Goal: Task Accomplishment & Management: Use online tool/utility

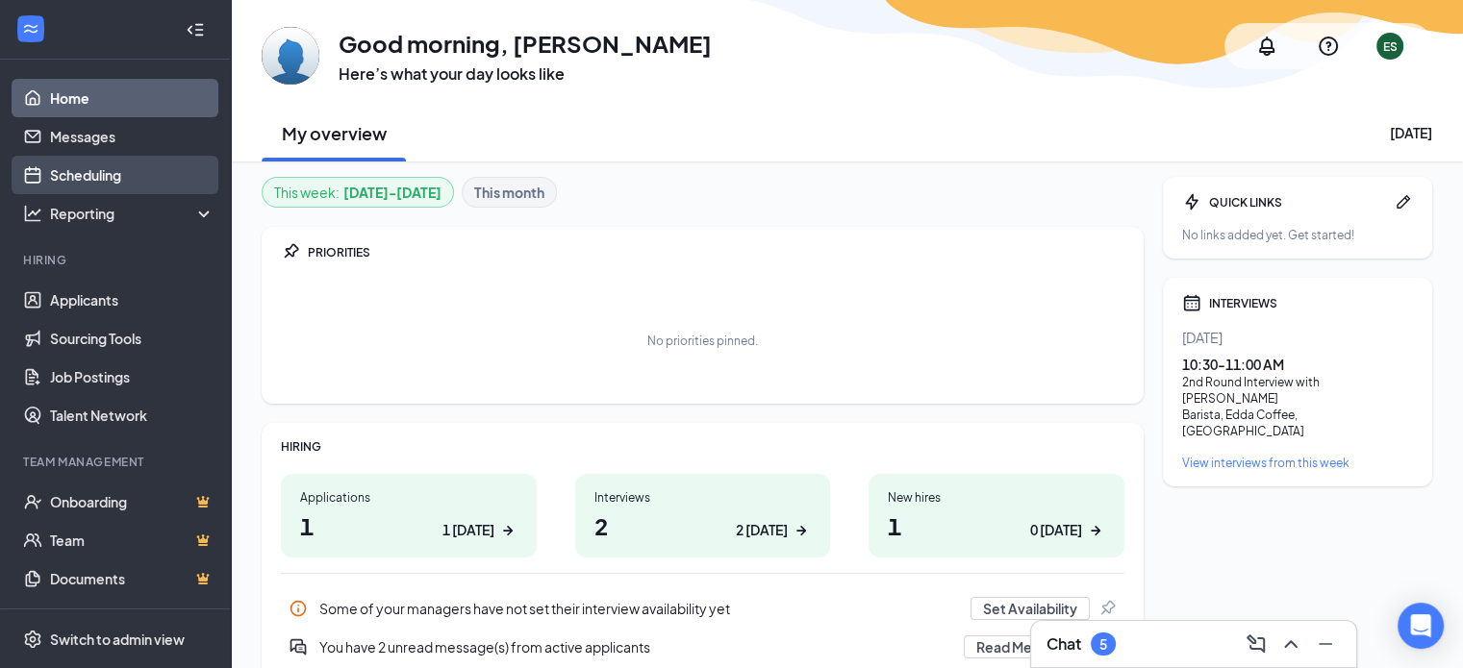
click at [134, 182] on link "Scheduling" at bounding box center [132, 175] width 164 height 38
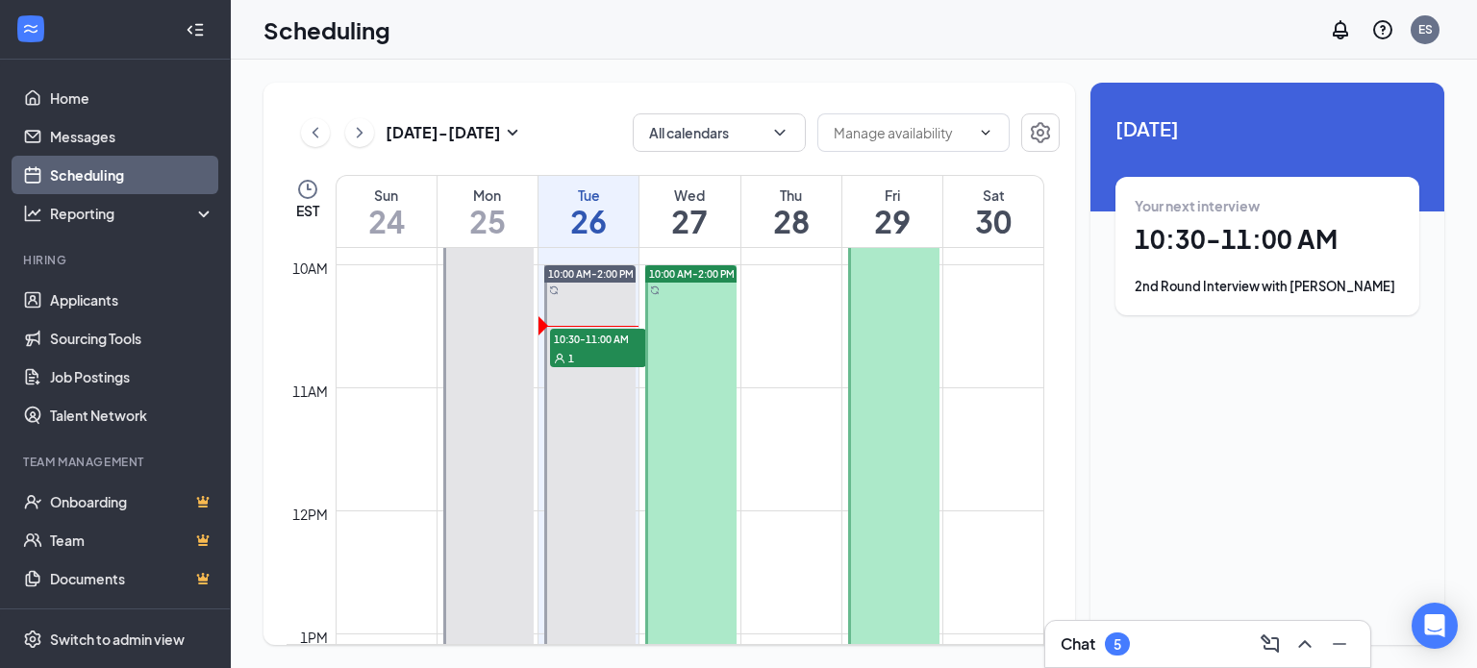
scroll to position [1211, 0]
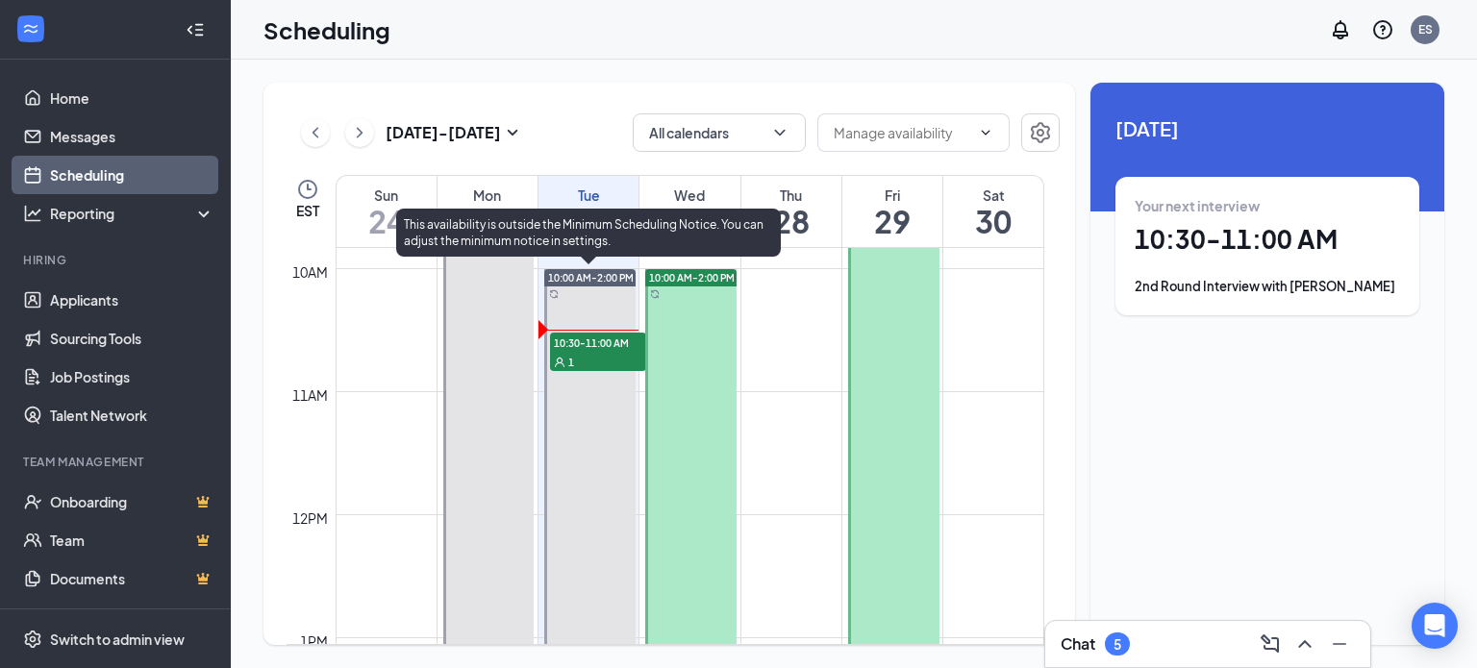
click at [592, 353] on div "1" at bounding box center [598, 361] width 96 height 19
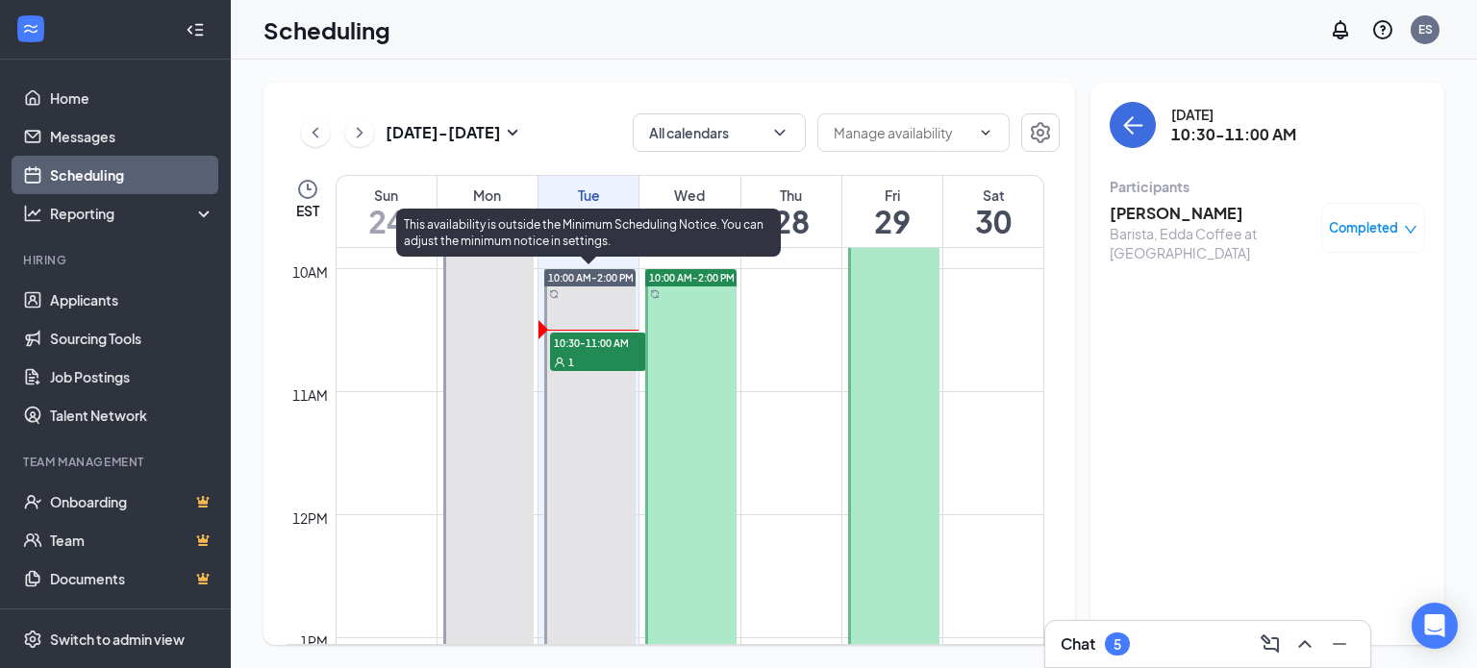
click at [595, 341] on span "10:30-11:00 AM" at bounding box center [598, 342] width 96 height 19
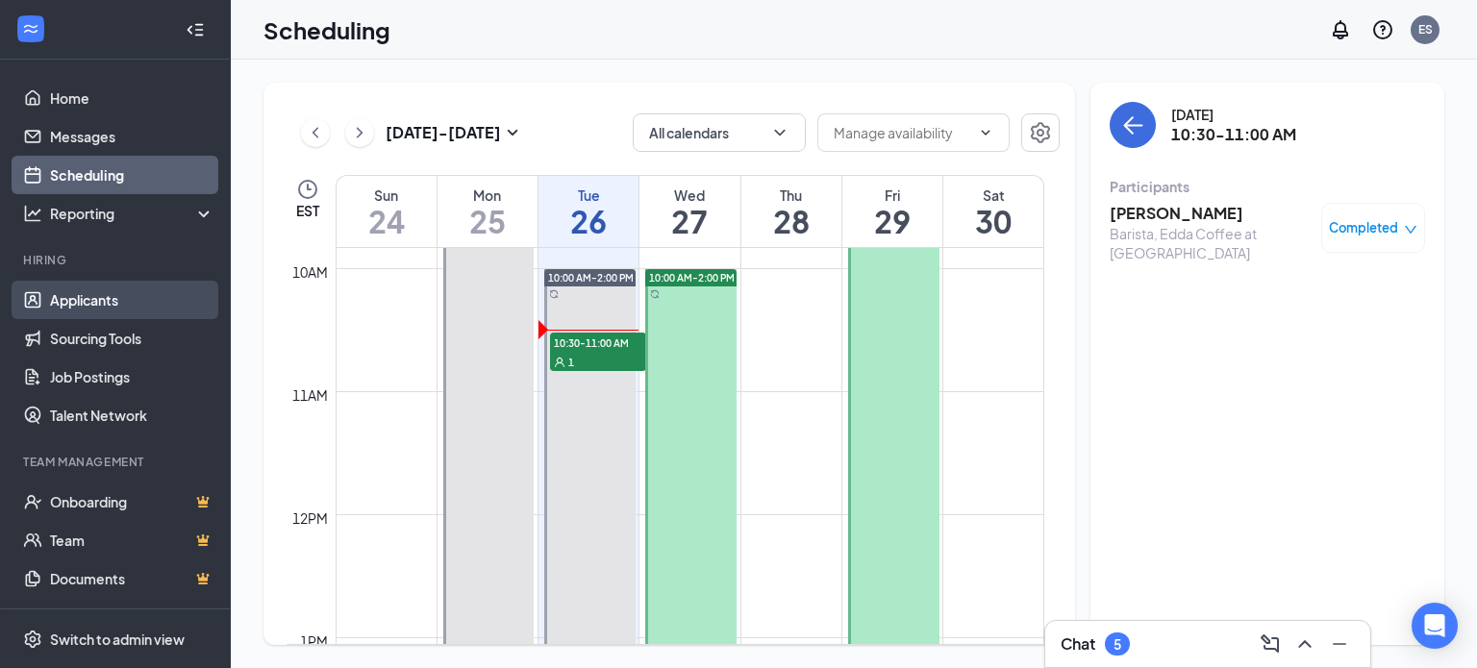
click at [104, 295] on link "Applicants" at bounding box center [132, 300] width 164 height 38
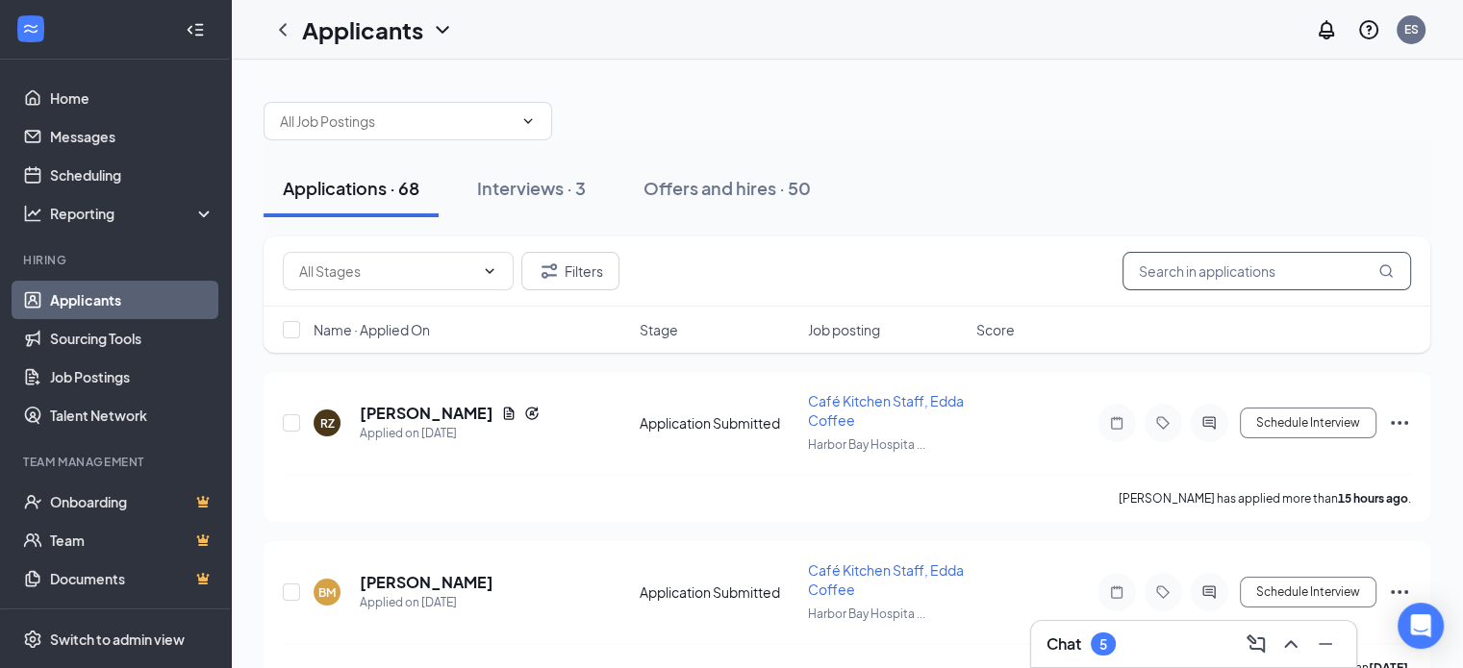
click at [1188, 272] on input "text" at bounding box center [1266, 271] width 289 height 38
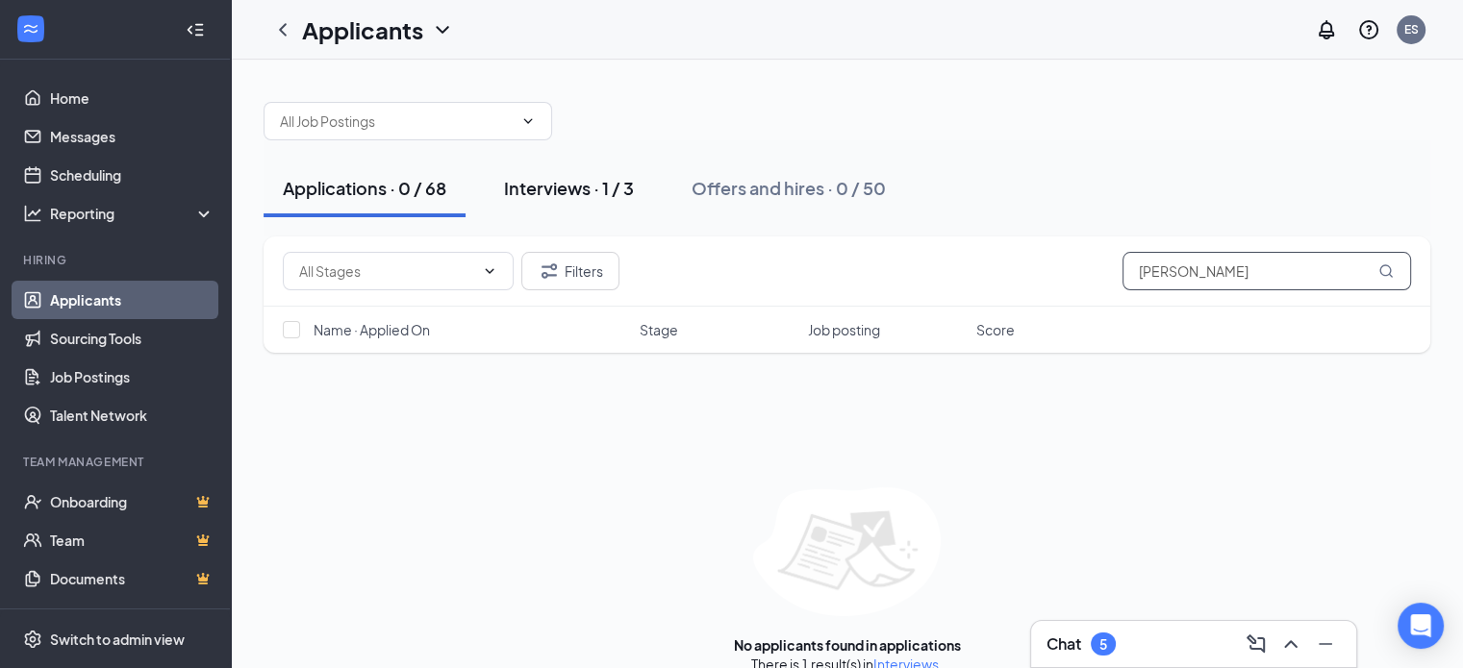
type input "[PERSON_NAME]"
click at [604, 179] on div "Interviews · 1 / 3" at bounding box center [569, 188] width 130 height 24
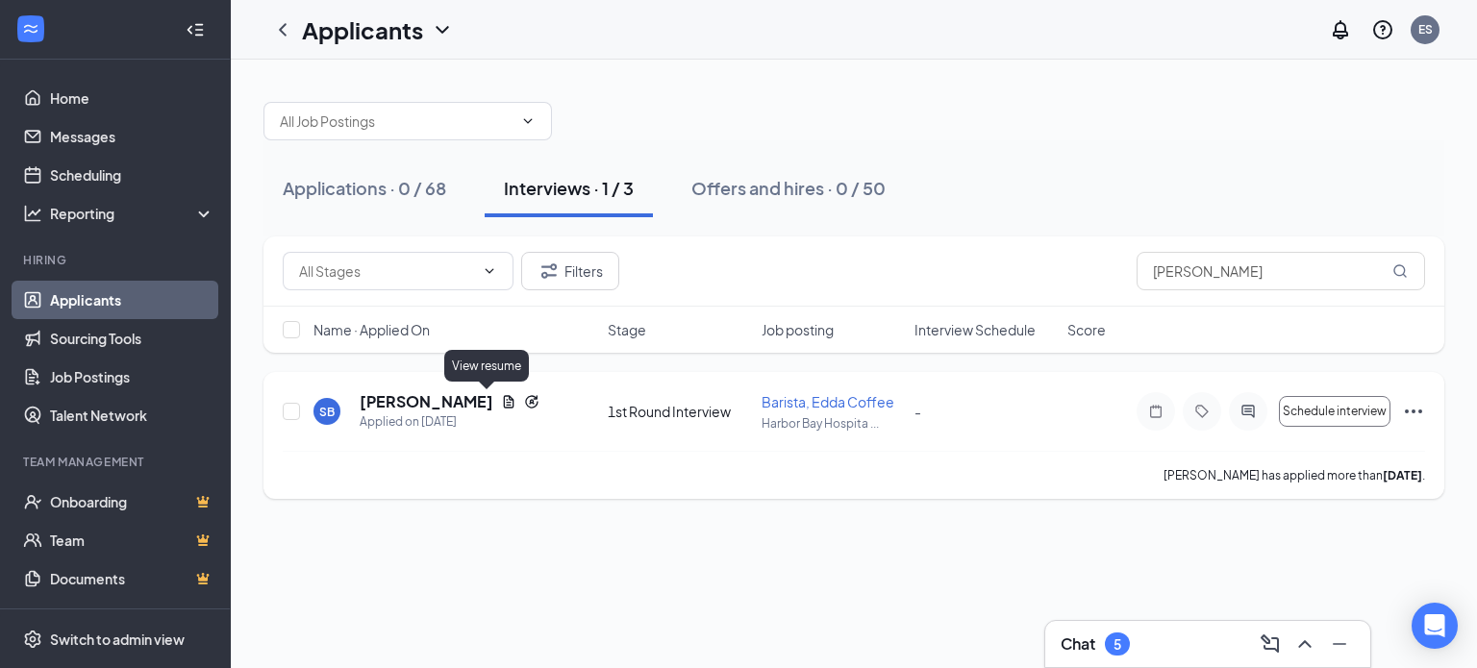
click at [501, 397] on icon "Document" at bounding box center [508, 401] width 15 height 15
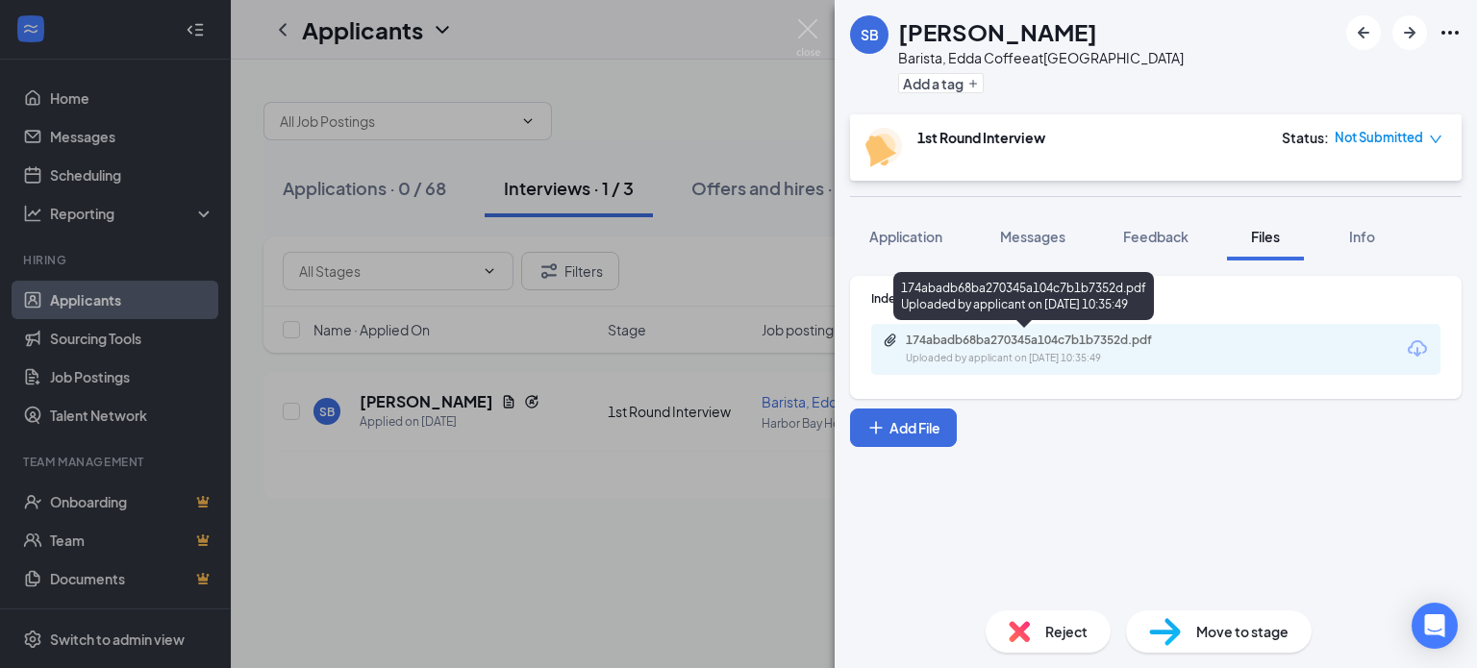
click at [985, 346] on div "174abadb68ba270345a104c7b1b7352d.pdf" at bounding box center [1040, 340] width 269 height 15
